Goal: Task Accomplishment & Management: Manage account settings

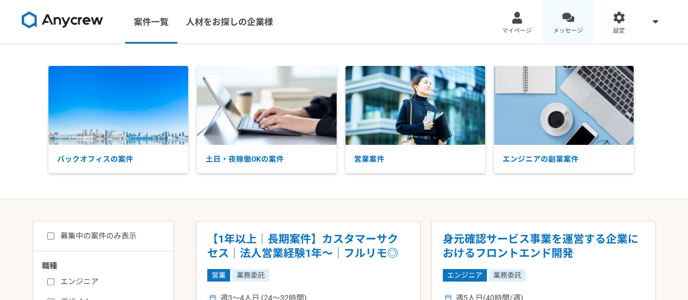
click at [567, 22] on div at bounding box center [568, 17] width 13 height 13
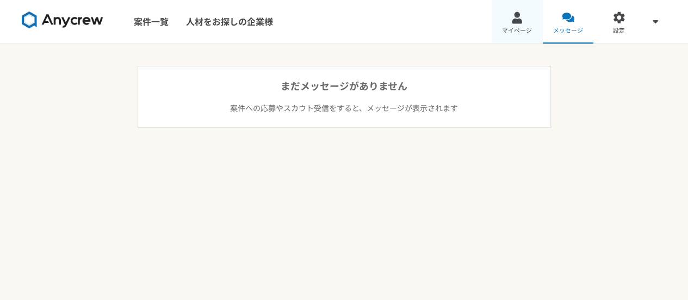
click at [514, 26] on link "マイページ" at bounding box center [517, 22] width 51 height 44
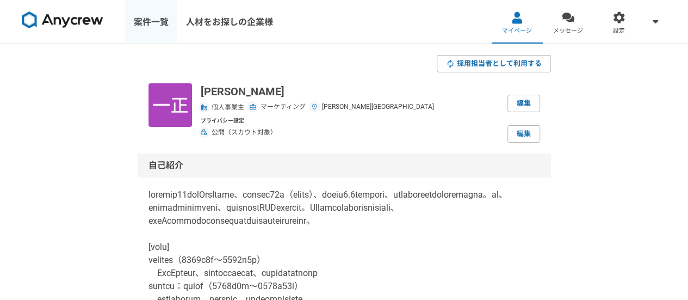
click at [160, 29] on link "案件一覧" at bounding box center [151, 22] width 52 height 44
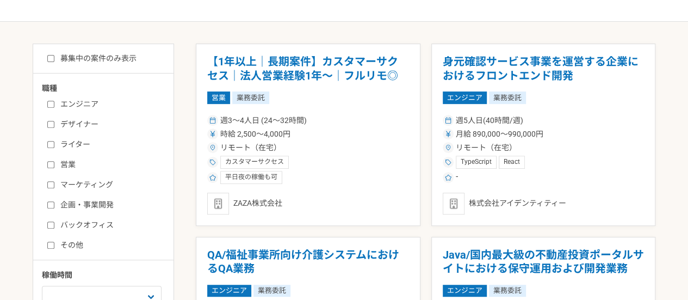
scroll to position [181, 0]
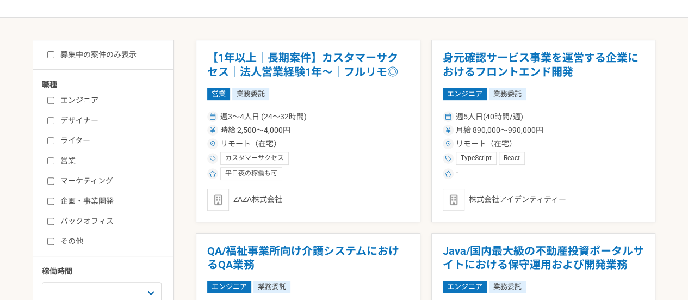
click at [51, 181] on input "マーケティング" at bounding box center [50, 180] width 7 height 7
checkbox input "true"
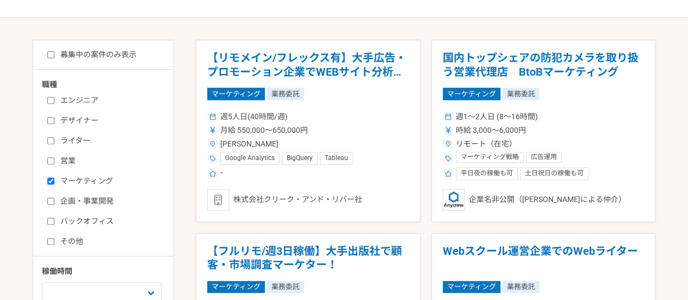
click at [53, 143] on input "ライター" at bounding box center [50, 140] width 7 height 7
checkbox input "true"
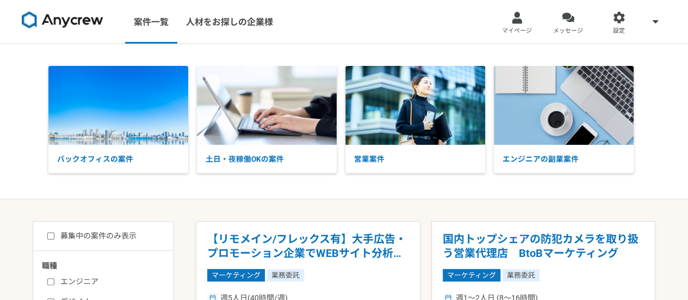
click at [50, 231] on label "募集中の案件のみ表示" at bounding box center [91, 235] width 89 height 11
click at [50, 232] on input "募集中の案件のみ表示" at bounding box center [50, 235] width 7 height 7
checkbox input "true"
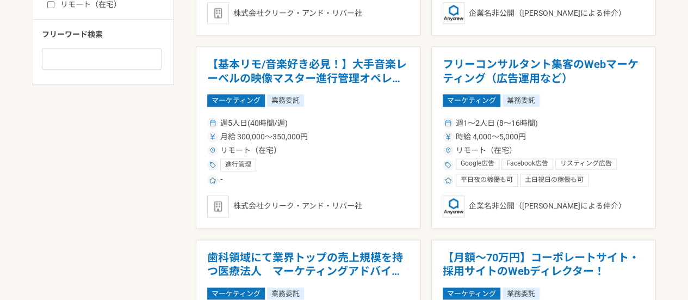
scroll to position [298, 0]
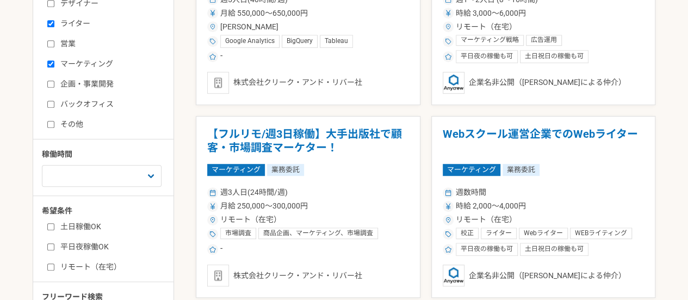
click at [50, 270] on label "リモート（在宅）" at bounding box center [109, 266] width 125 height 11
click at [50, 270] on input "リモート（在宅）" at bounding box center [50, 266] width 7 height 7
checkbox input "true"
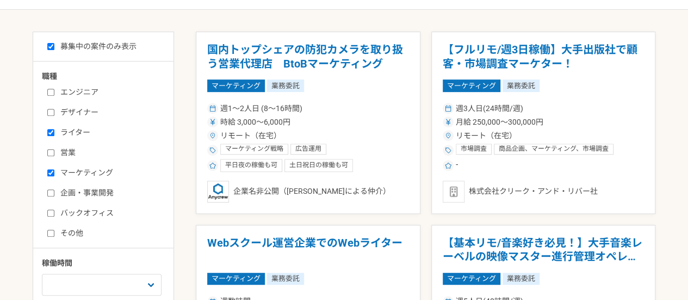
scroll to position [175, 0]
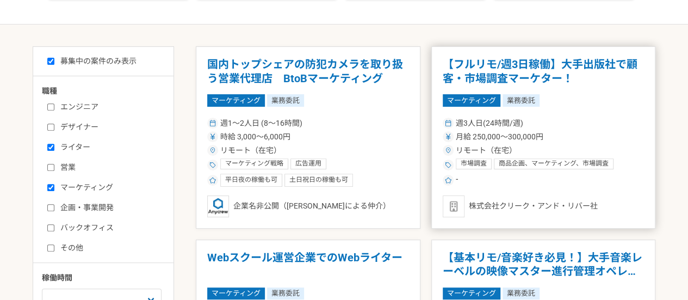
click at [606, 152] on div "リモート（在宅）" at bounding box center [544, 150] width 202 height 11
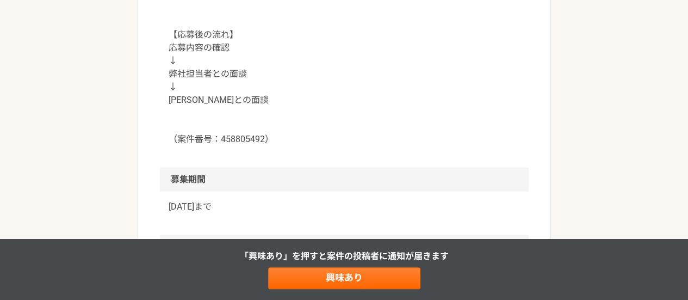
scroll to position [1189, 0]
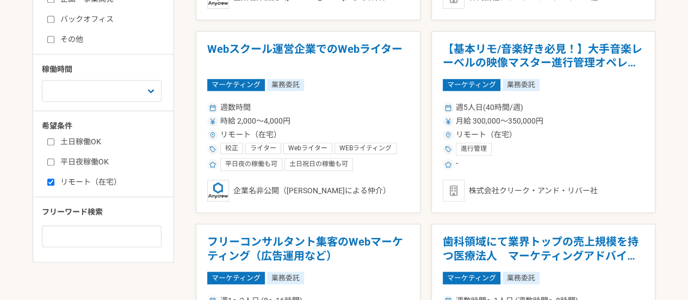
scroll to position [393, 0]
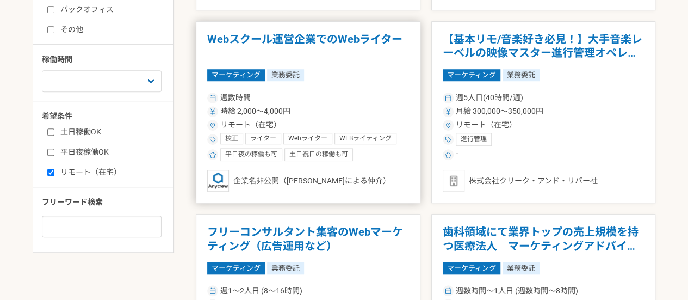
click at [343, 62] on article "Webスクール運営企業でのWebライター マーケティング 業務委託 週数時間 時給 2,000〜4,000円 リモート（在宅） 校正 ライター Webライター…" at bounding box center [308, 112] width 225 height 182
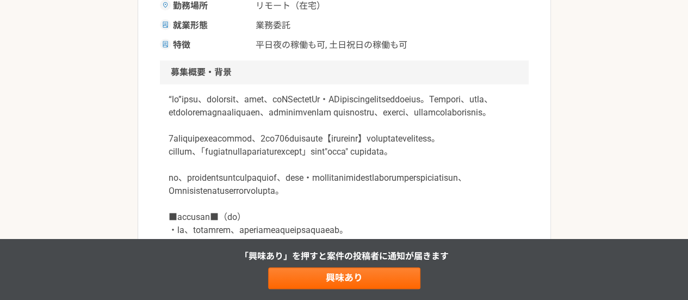
scroll to position [2, 0]
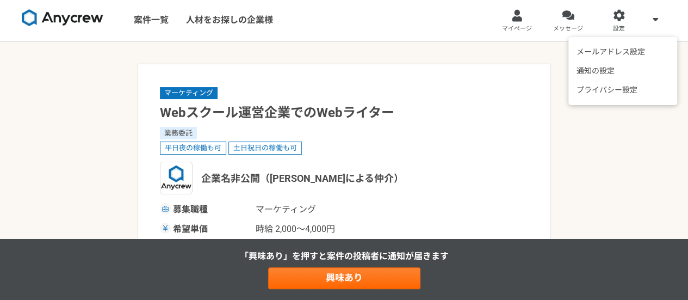
click at [655, 22] on icon at bounding box center [655, 19] width 5 height 9
click at [655, 19] on icon at bounding box center [655, 18] width 5 height 3
click at [652, 21] on span at bounding box center [655, 19] width 13 height 13
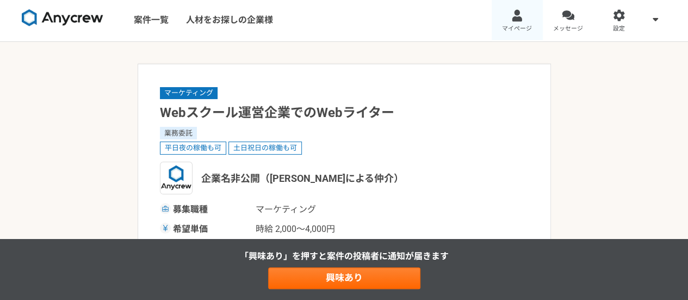
click at [524, 25] on span "マイページ" at bounding box center [517, 28] width 30 height 9
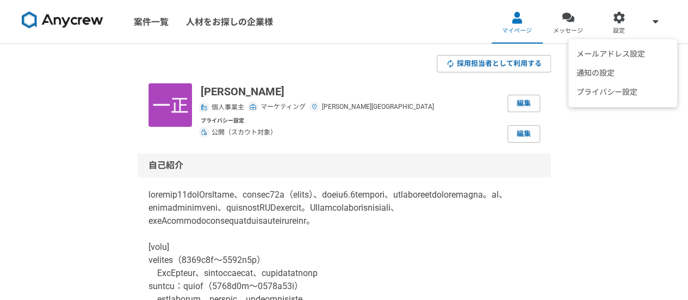
click at [654, 21] on icon at bounding box center [655, 21] width 5 height 3
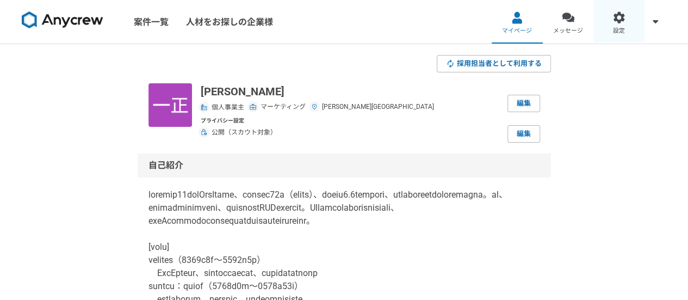
click at [621, 20] on div at bounding box center [619, 17] width 13 height 13
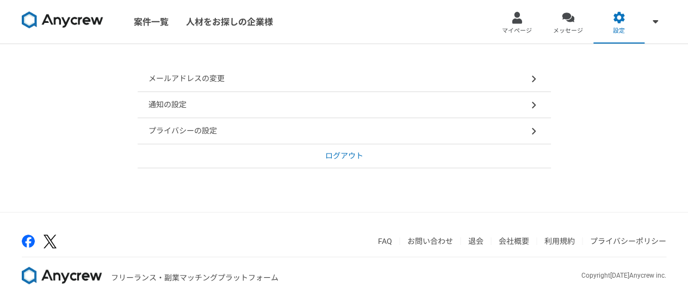
click at [344, 154] on p "ログアウト" at bounding box center [344, 155] width 38 height 11
